Goal: Find specific page/section: Find specific page/section

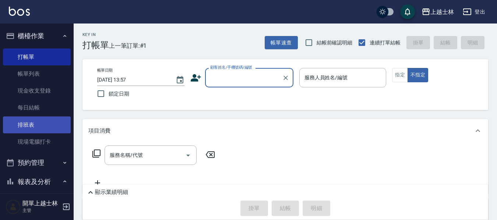
scroll to position [74, 0]
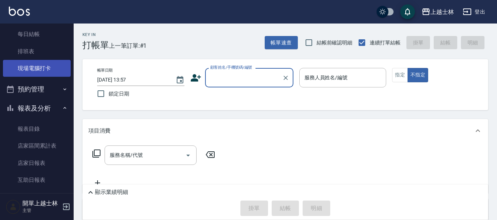
drag, startPoint x: 45, startPoint y: 53, endPoint x: 50, endPoint y: 61, distance: 9.6
click at [45, 53] on link "排班表" at bounding box center [37, 51] width 68 height 17
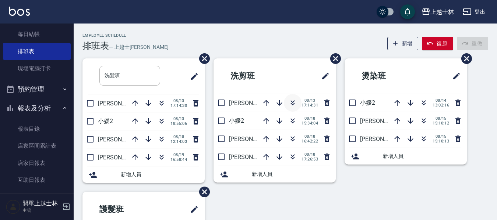
click at [295, 105] on icon "button" at bounding box center [292, 103] width 9 height 9
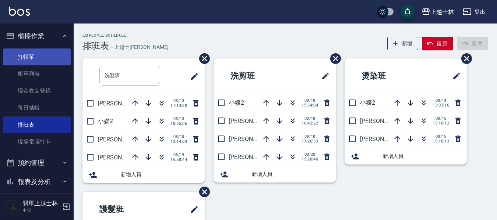
click at [32, 62] on link "打帳單" at bounding box center [37, 57] width 68 height 17
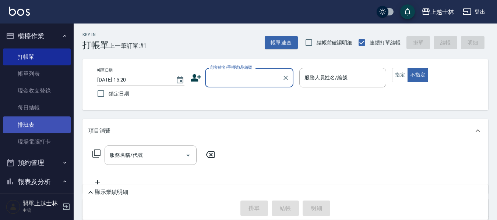
click at [50, 124] on link "排班表" at bounding box center [37, 125] width 68 height 17
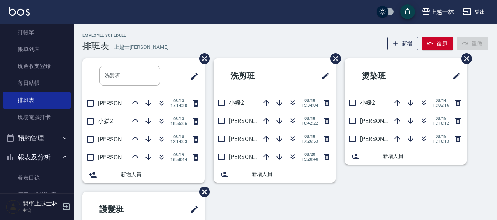
scroll to position [37, 0]
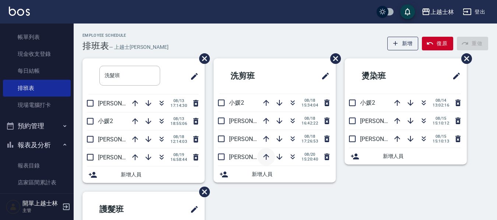
click at [262, 157] on icon "button" at bounding box center [266, 157] width 9 height 9
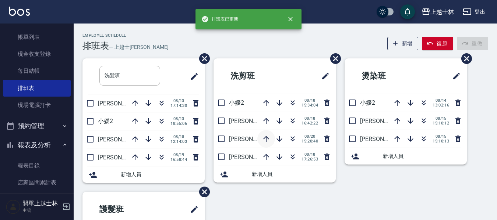
click at [264, 140] on icon "button" at bounding box center [266, 139] width 9 height 9
click at [268, 121] on icon "button" at bounding box center [266, 121] width 6 height 6
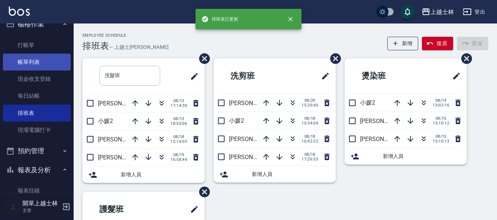
scroll to position [0, 0]
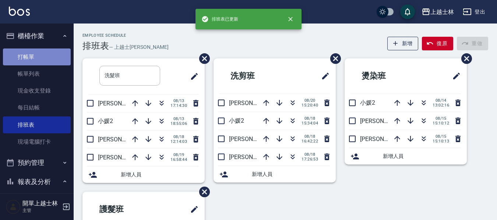
click at [48, 51] on link "打帳單" at bounding box center [37, 57] width 68 height 17
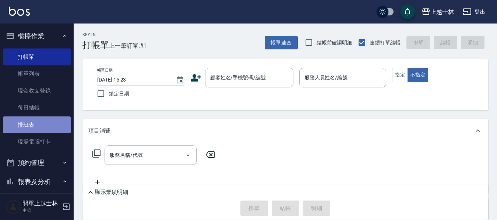
click at [42, 131] on link "排班表" at bounding box center [37, 125] width 68 height 17
